Goal: Task Accomplishment & Management: Complete application form

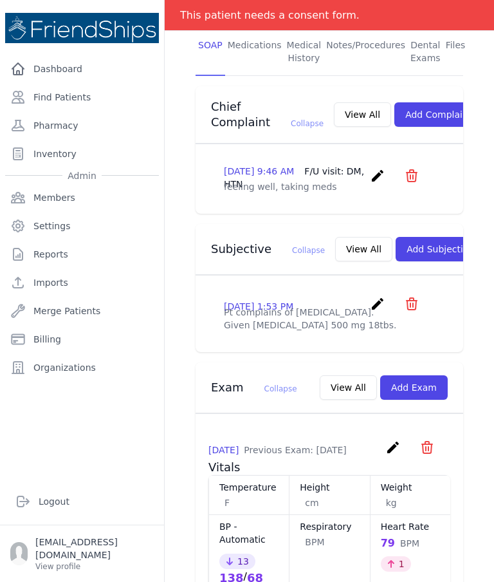
scroll to position [300, 0]
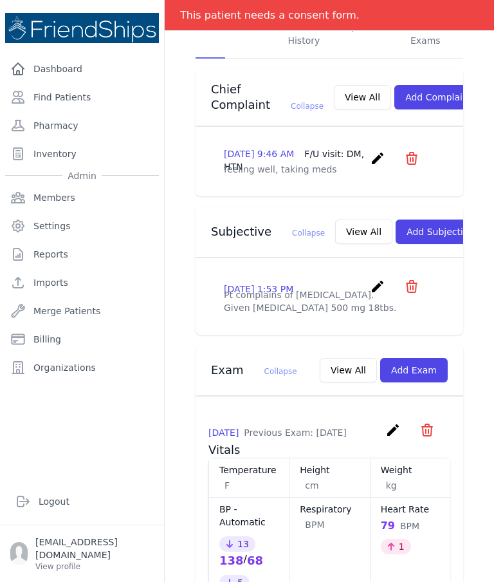
click at [424, 241] on button "Add Subjective" at bounding box center [440, 231] width 89 height 24
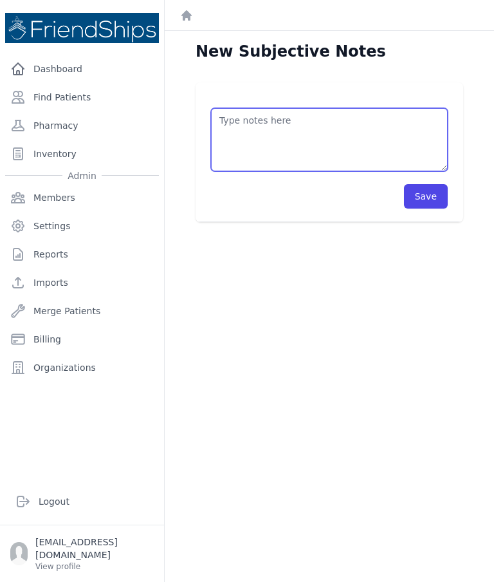
click at [331, 138] on textarea at bounding box center [329, 139] width 237 height 63
click at [231, 118] on textarea "Pt’s medications: -" at bounding box center [329, 139] width 237 height 63
click at [303, 142] on textarea "Pt’s current medications: -" at bounding box center [329, 139] width 237 height 63
click at [324, 134] on textarea "Pt’s current medications: - [MEDICAL_DATA] 10mg x 1tb/ day" at bounding box center [329, 139] width 237 height 63
click at [378, 139] on textarea "Pt’s current medications: - [MEDICAL_DATA] 10mg x 1tb/ day" at bounding box center [329, 139] width 237 height 63
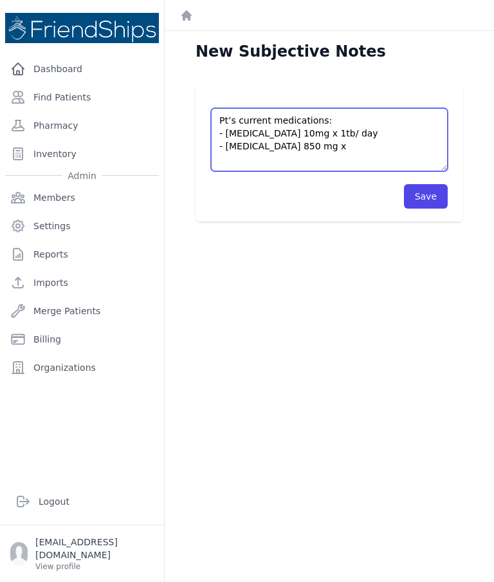
paste textarea "1tb/ day"
click at [297, 159] on textarea "Pt’s current medications: - [MEDICAL_DATA] 10mg x 1tb/ day - [MEDICAL_DATA] 850…" at bounding box center [329, 139] width 237 height 63
click at [349, 161] on textarea "Pt’s current medications: - Empagliflozin 10mg x 1tb/ day - Metformin 850 mg x …" at bounding box center [329, 139] width 237 height 63
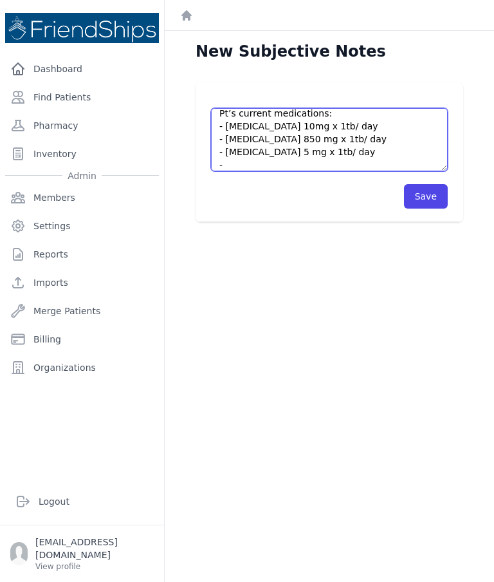
scroll to position [7, 0]
paste textarea "1tb/ day"
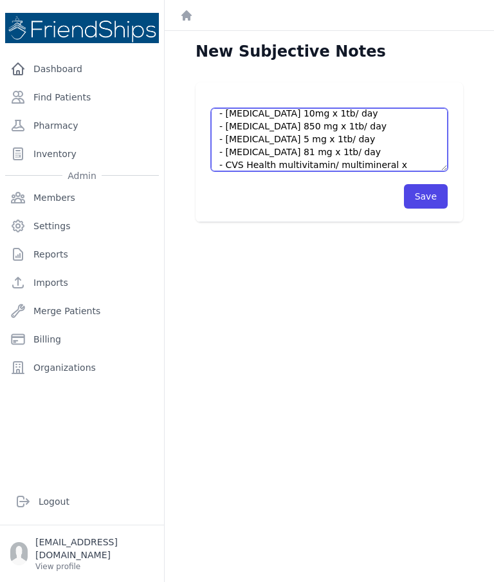
paste textarea "1tb/ day"
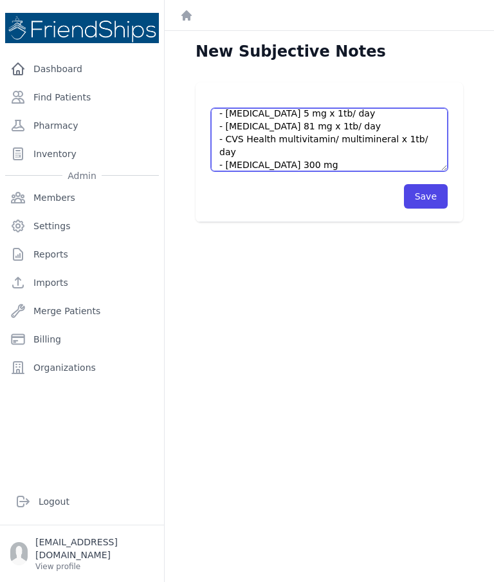
scroll to position [46, 0]
click at [357, 157] on textarea "Pt’s current medications: - Empagliflozin 10mg x 1tb/ day - Metformin 850 mg x …" at bounding box center [329, 139] width 237 height 63
paste textarea "1tb/ day"
click at [319, 163] on textarea "Pt’s current medications: - Empagliflozin 10mg x 1tb/ day - Metformin 850 mg x …" at bounding box center [329, 139] width 237 height 63
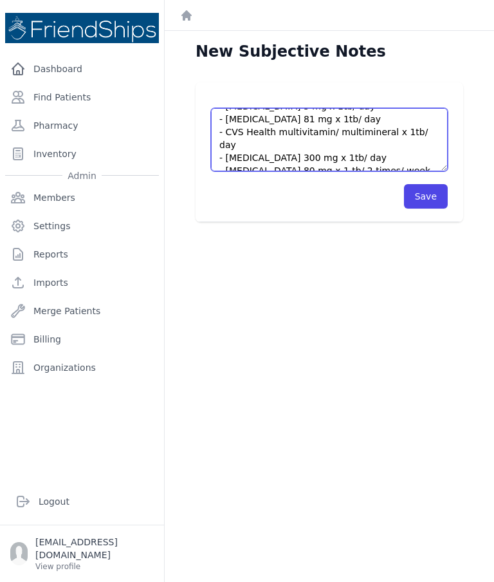
scroll to position [51, 0]
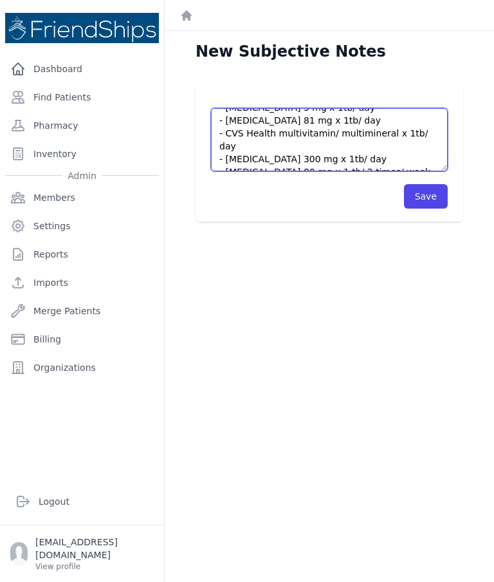
click at [402, 162] on textarea "Pt’s current medications: - Empagliflozin 10mg x 1tb/ day - Metformin 850 mg x …" at bounding box center [329, 139] width 237 height 63
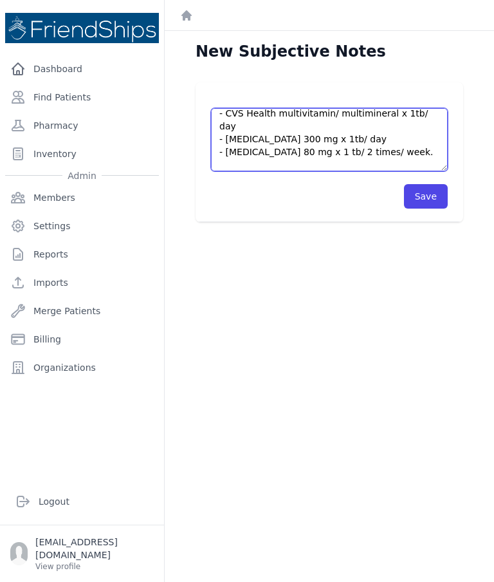
scroll to position [84, 0]
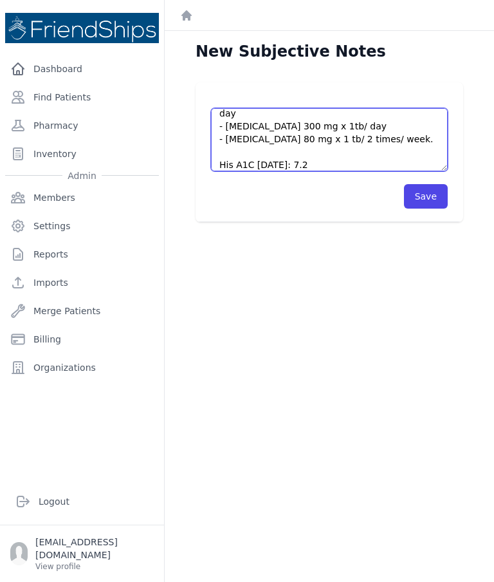
click at [316, 151] on textarea "Pt’s current medications: - Empagliflozin 10mg x 1tb/ day - Metformin 850 mg x …" at bounding box center [329, 139] width 237 height 63
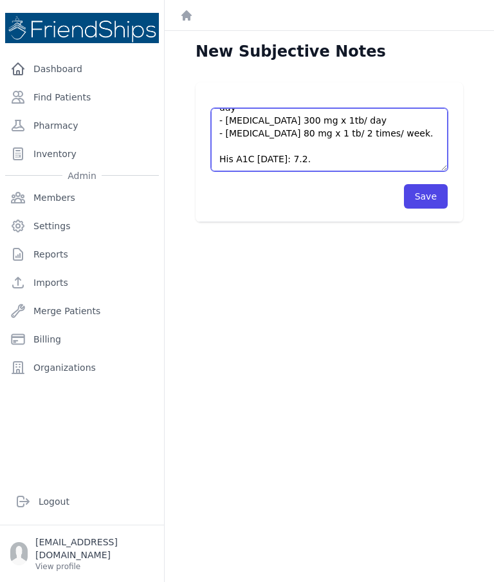
scroll to position [103, 0]
click at [320, 165] on textarea "Pt’s current medications: - Empagliflozin 10mg x 1tb/ day - Metformin 850 mg x …" at bounding box center [329, 139] width 237 height 63
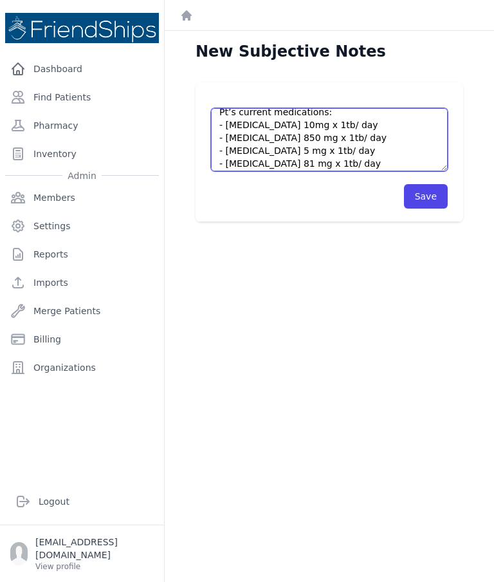
scroll to position [5, 0]
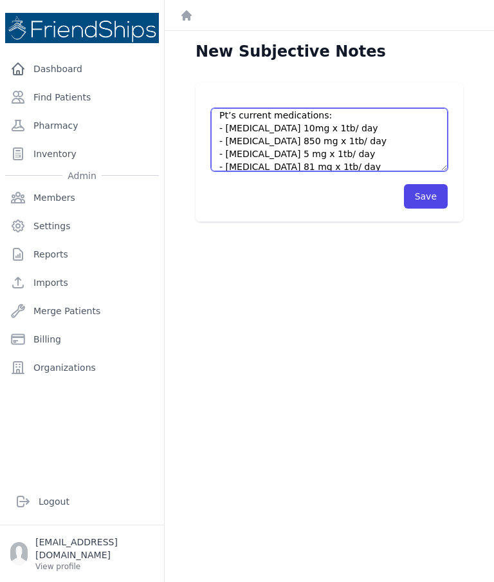
click at [357, 125] on textarea "Pt’s current medications: - Empagliflozin 10mg x 1tb/ day - Metformin 850 mg x …" at bounding box center [329, 139] width 237 height 63
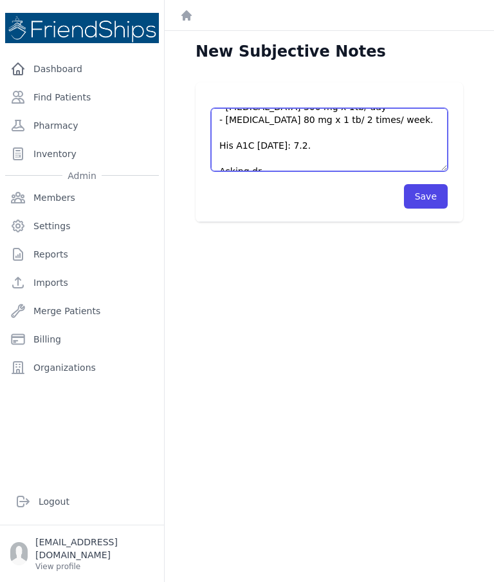
scroll to position [103, 0]
click at [286, 156] on textarea "Pt’s current medications: - Empagliflozin 10mg x 1tb/ day (after lunch) - Metfo…" at bounding box center [329, 139] width 237 height 63
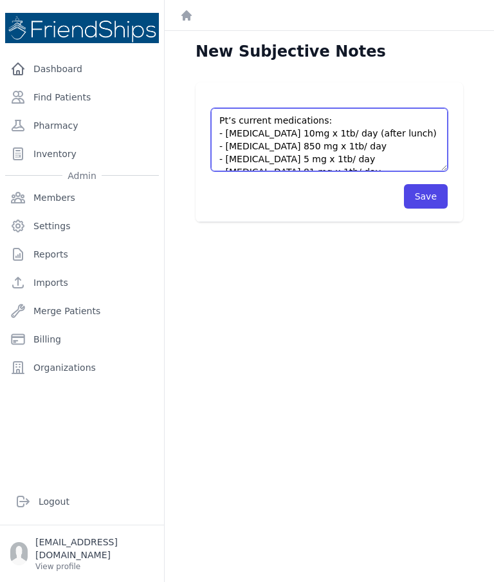
scroll to position [0, 0]
click at [356, 116] on textarea "Pt’s current medications: - Empagliflozin 10mg x 1tb/ day (after lunch) - Metfo…" at bounding box center [329, 139] width 237 height 63
type textarea "Pt’s current medications: - Empagliflozin 10mg x 1tb/ day (after lunch) - Metfo…"
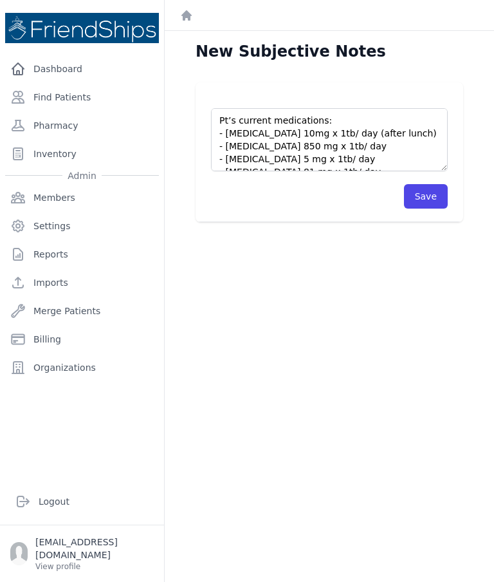
click at [422, 196] on button "Save" at bounding box center [426, 196] width 44 height 24
click at [435, 200] on button "Save" at bounding box center [426, 196] width 44 height 24
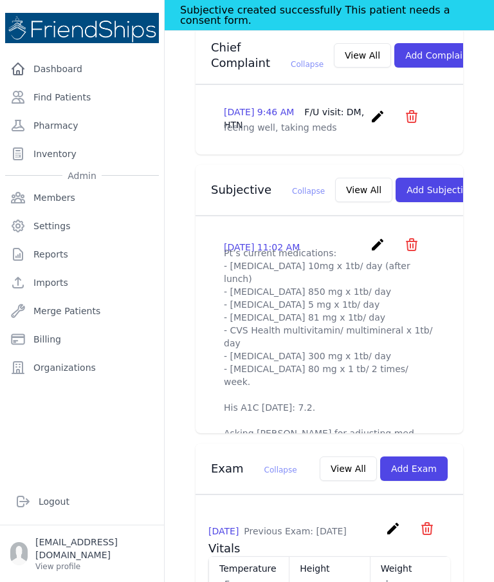
scroll to position [373, 0]
click at [335, 196] on button "View All" at bounding box center [363, 189] width 57 height 24
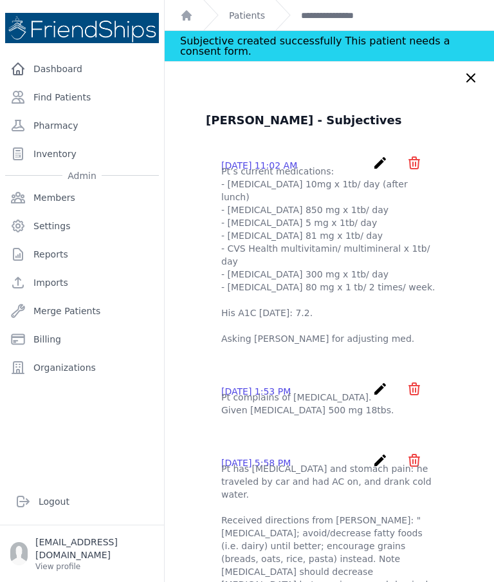
scroll to position [21, 0]
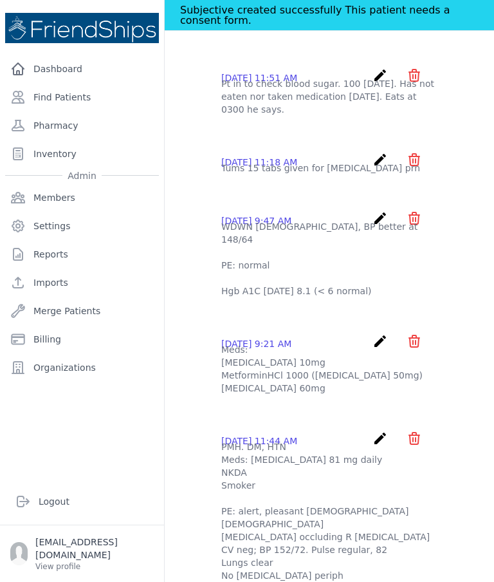
scroll to position [0, 0]
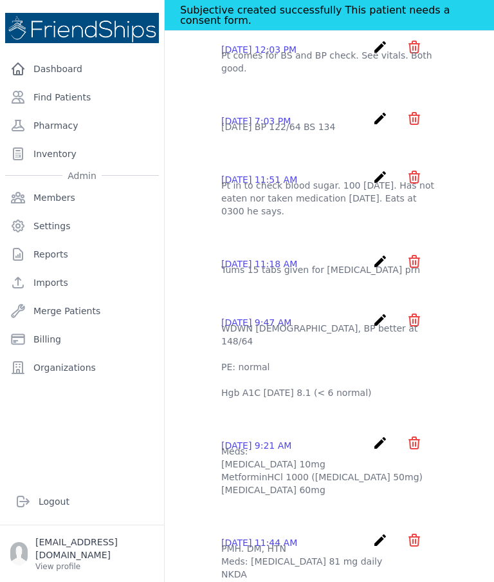
click at [193, 249] on div "Hamid Issa Hamad - Subjectives 2025-Aug-11 11:02 AM create ​ Delete subjective …" at bounding box center [329, 11] width 299 height 1533
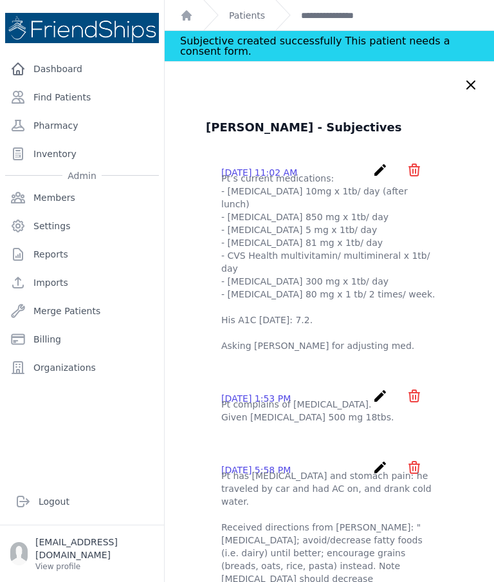
click at [373, 173] on icon "create" at bounding box center [380, 169] width 15 height 15
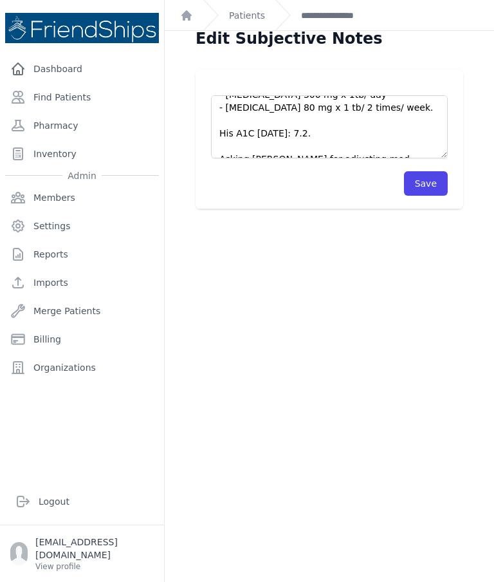
scroll to position [15, 0]
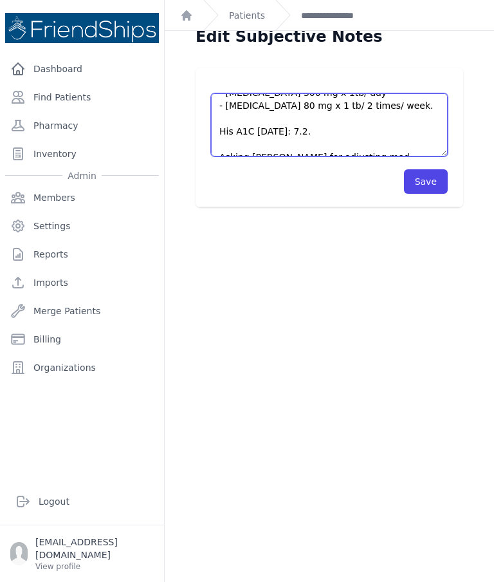
click at [378, 143] on textarea "Pt’s current medications: - Empagliflozin 10mg x 1tb/ day (after lunch) - Metfo…" at bounding box center [329, 124] width 237 height 63
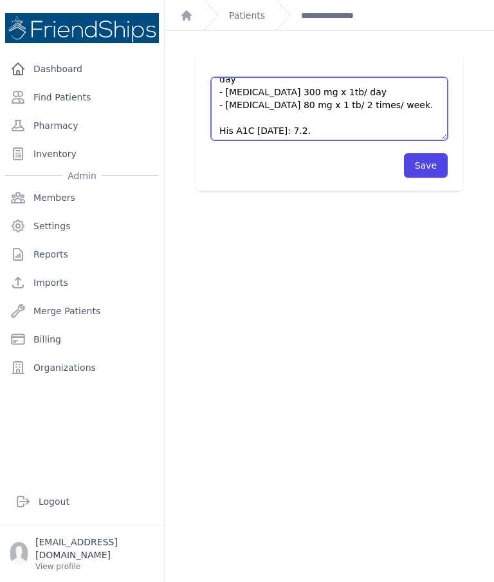
scroll to position [91, 0]
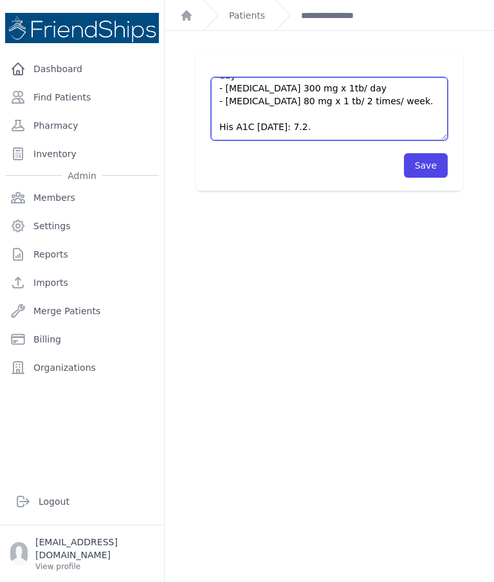
type textarea "Pt’s current medications: - Empagliflozin 10mg x 1tb/ day (after lunch) - Metfo…"
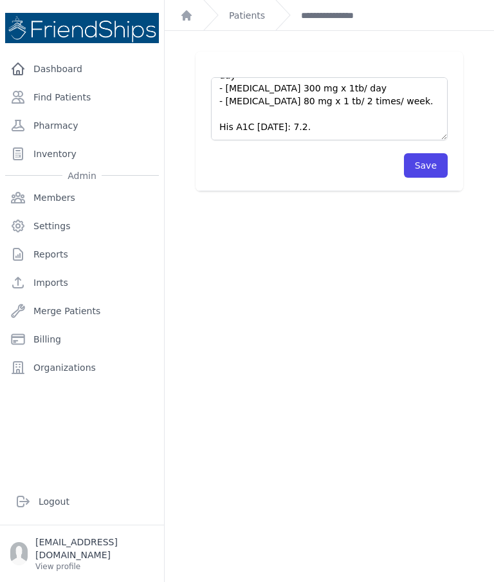
click at [430, 170] on button "Save" at bounding box center [426, 165] width 44 height 24
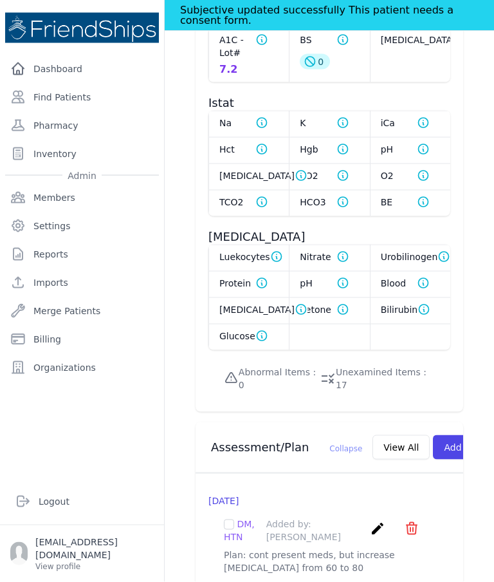
scroll to position [51, 0]
click at [332, 474] on div "2025-May-19 DM, HTN Added by: Judie create ​ Delete plan - DM, HTN Are you sure…" at bounding box center [330, 534] width 268 height 121
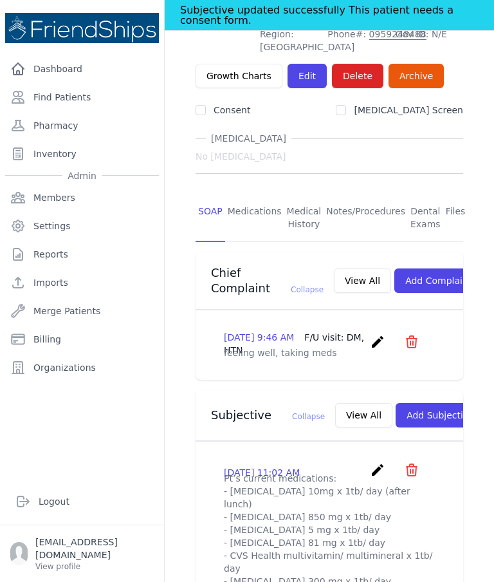
scroll to position [147, 0]
click at [335, 403] on button "View All" at bounding box center [363, 415] width 57 height 24
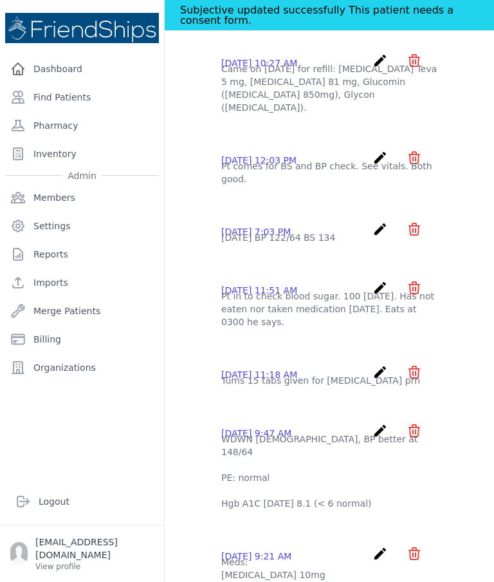
scroll to position [760, 0]
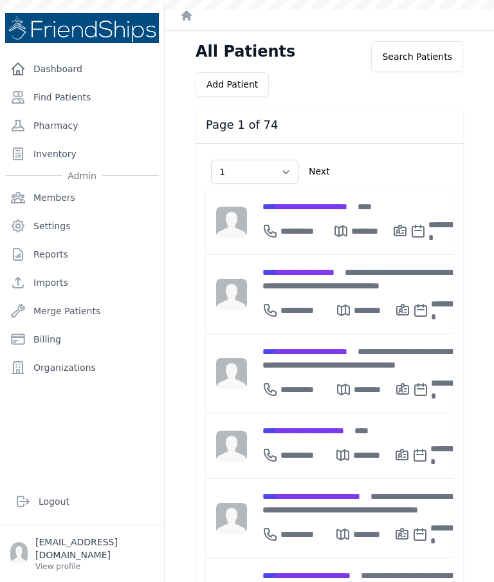
select select "1"
click at [65, 99] on link "Find Patients" at bounding box center [82, 97] width 154 height 26
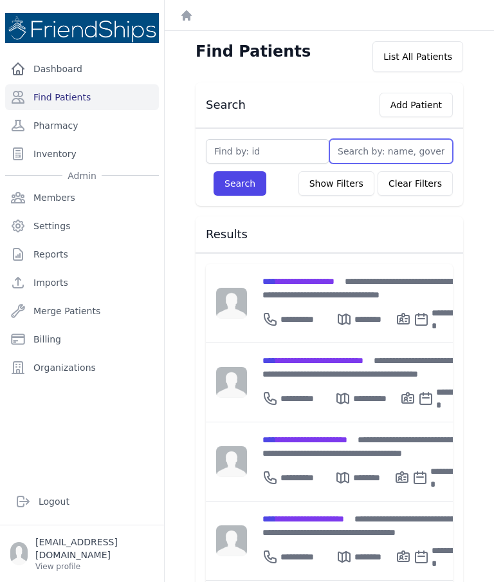
click at [409, 150] on input "text" at bounding box center [392, 151] width 124 height 24
type input "H"
type input "Hafe"
type input "Hafez"
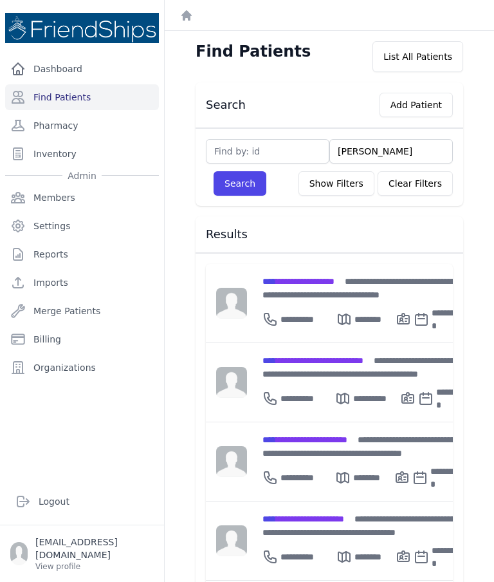
click at [246, 195] on button "Search" at bounding box center [240, 183] width 53 height 24
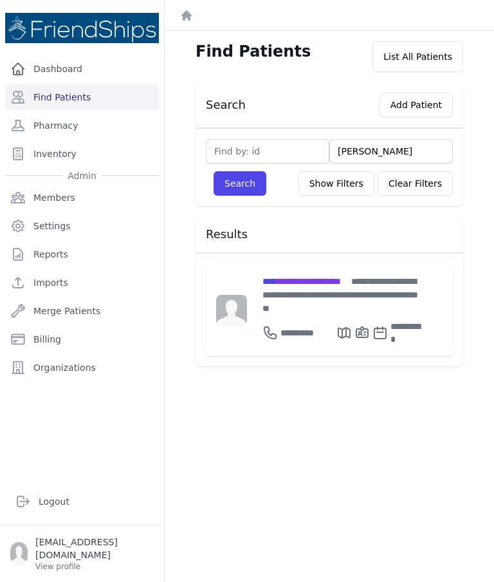
click at [288, 283] on span "**********" at bounding box center [302, 281] width 79 height 9
